Goal: Task Accomplishment & Management: Manage account settings

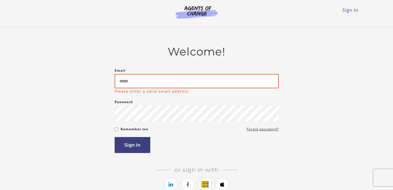
type input "**********"
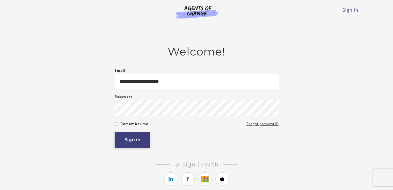
click at [133, 140] on button "Sign in" at bounding box center [133, 140] width 36 height 16
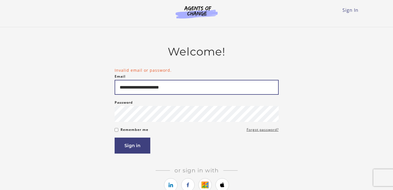
click at [148, 88] on input "**********" at bounding box center [197, 87] width 164 height 15
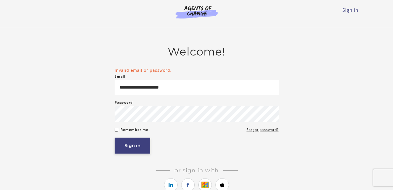
click at [132, 150] on button "Sign in" at bounding box center [133, 146] width 36 height 16
